Goal: Information Seeking & Learning: Learn about a topic

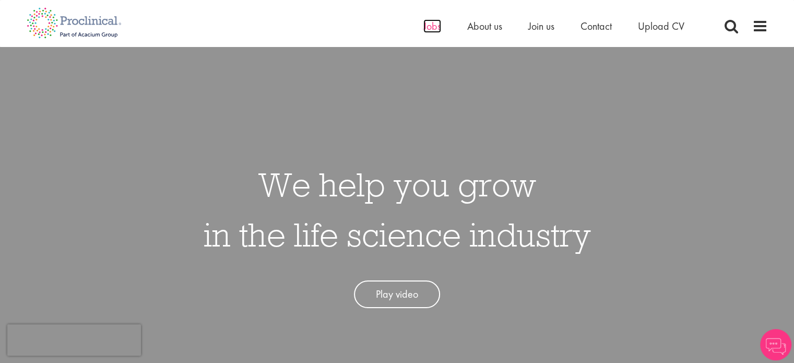
click at [433, 32] on span "Jobs" at bounding box center [433, 26] width 18 height 14
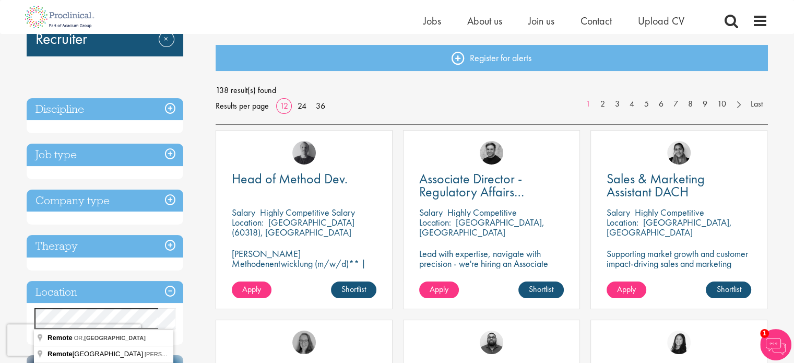
scroll to position [104, 0]
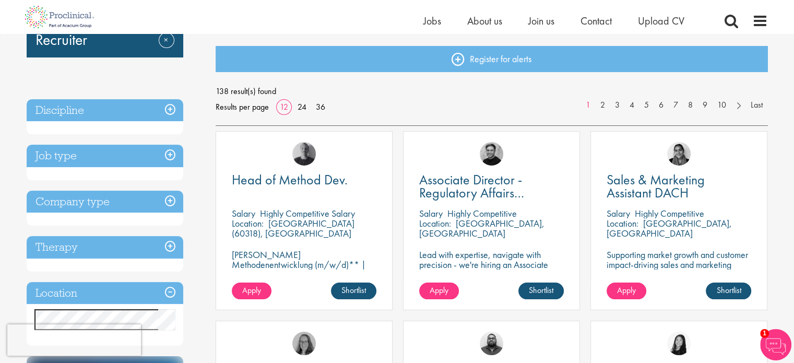
click at [173, 153] on h3 "Job type" at bounding box center [105, 156] width 157 height 22
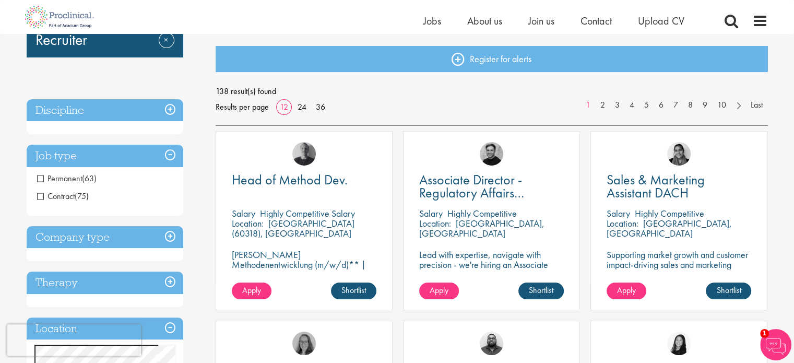
click at [40, 177] on span "Permanent" at bounding box center [59, 178] width 45 height 11
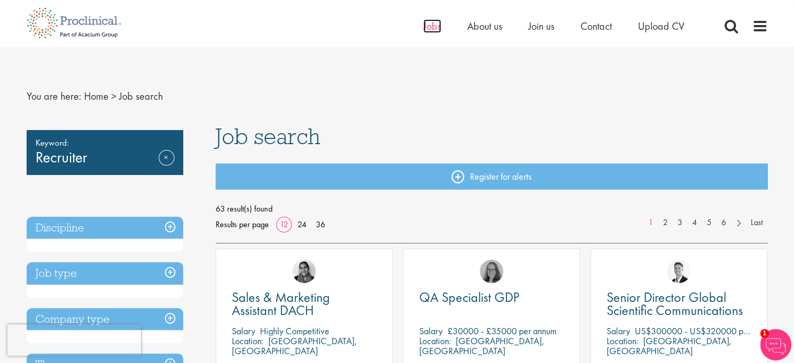
click at [436, 31] on span "Jobs" at bounding box center [433, 26] width 18 height 14
